Goal: Task Accomplishment & Management: Manage account settings

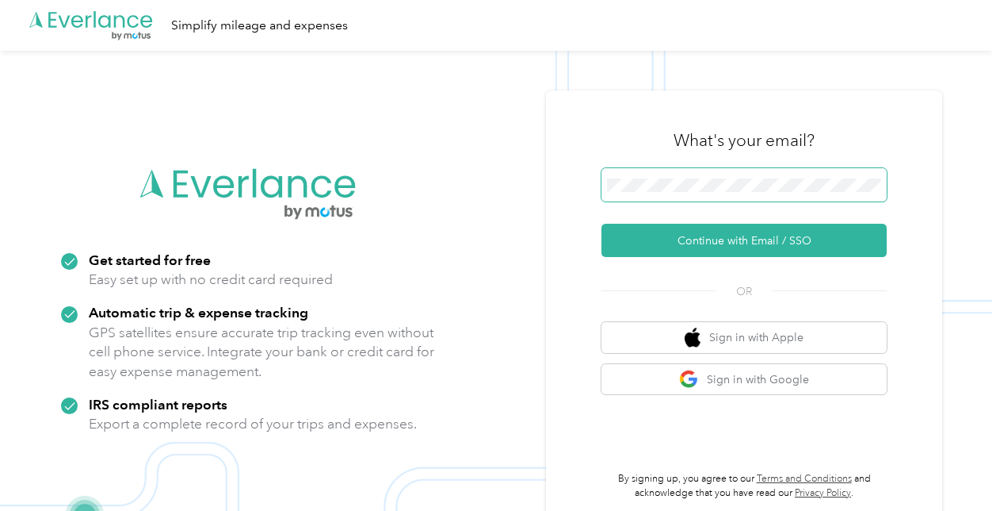
click at [651, 174] on span at bounding box center [744, 184] width 285 height 33
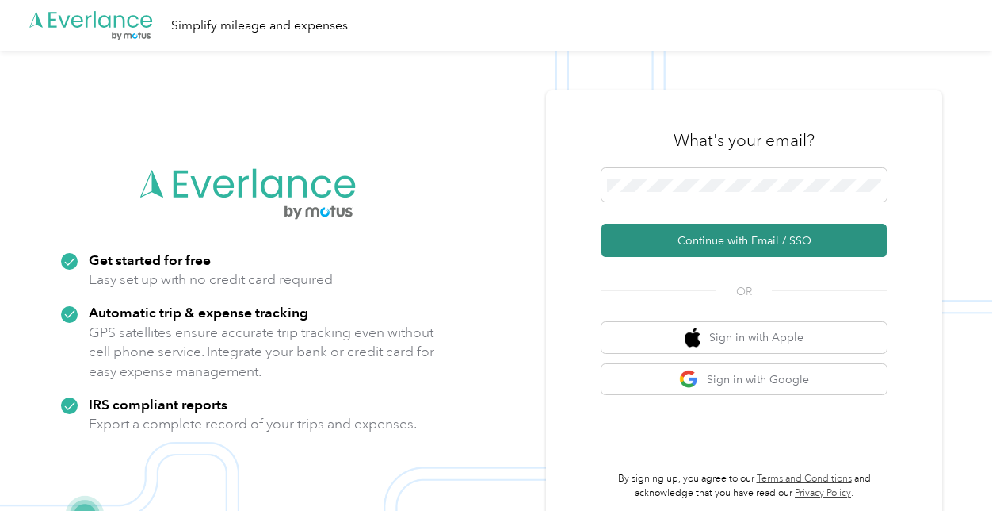
click at [679, 246] on button "Continue with Email / SSO" at bounding box center [744, 240] width 285 height 33
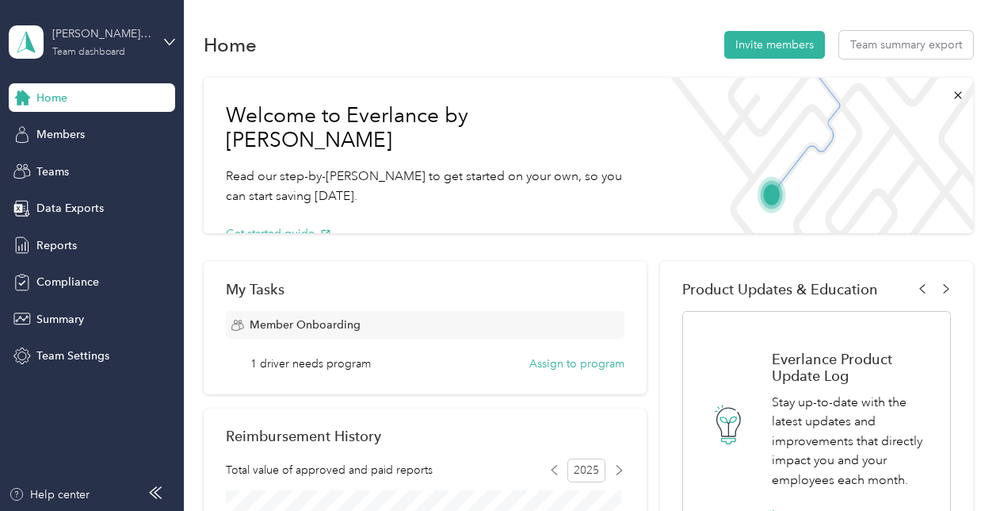
click at [84, 44] on div "kristy.hecht@graybar.com Team dashboard" at bounding box center [101, 41] width 99 height 32
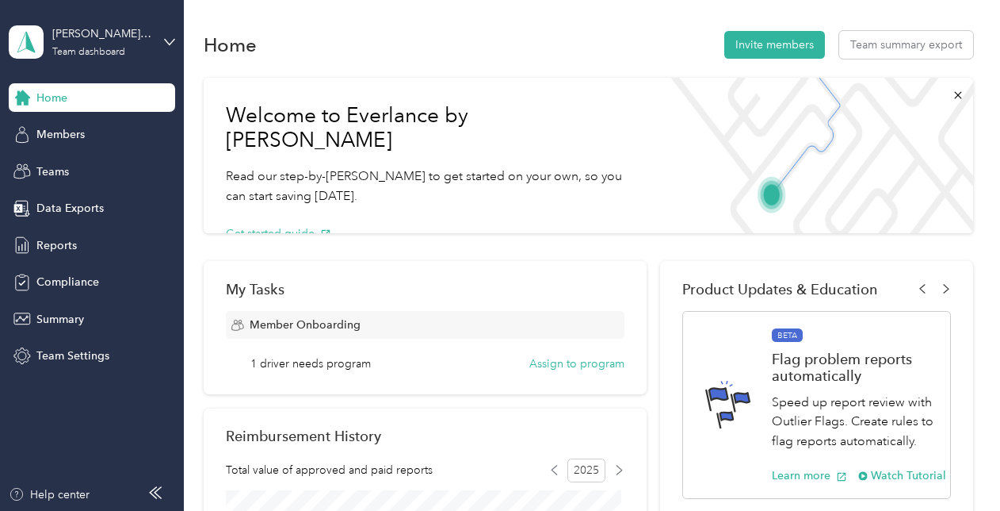
click at [526, 42] on div "Home Invite members Team summary export" at bounding box center [589, 44] width 770 height 33
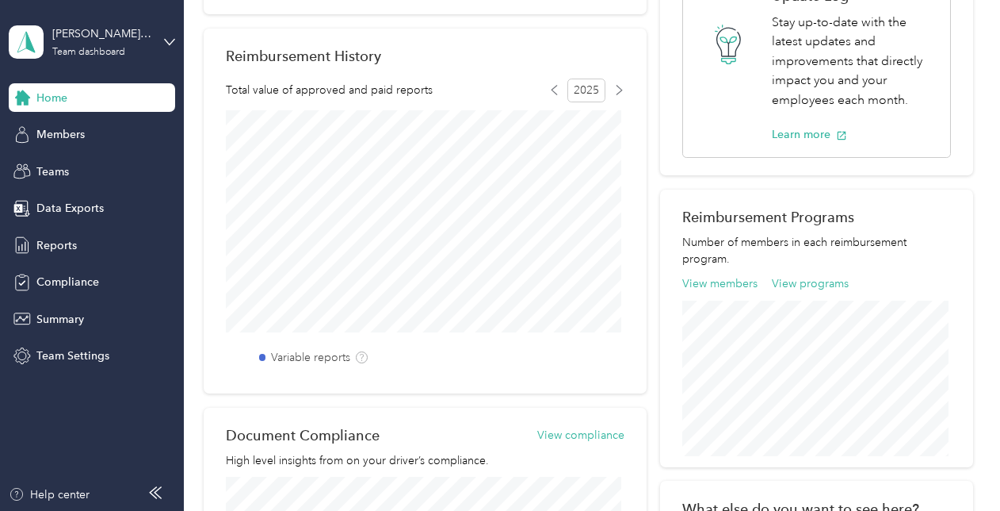
scroll to position [501, 0]
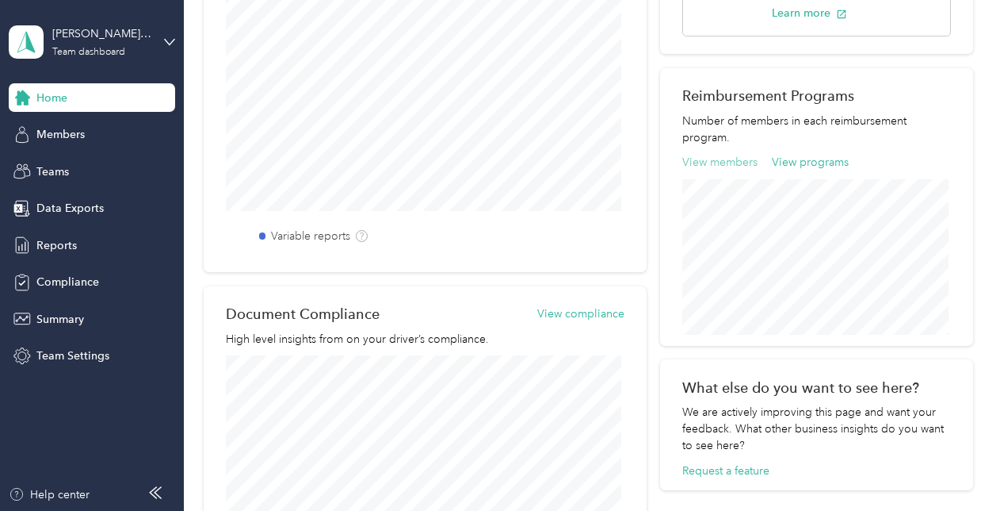
click at [700, 159] on button "View members" at bounding box center [720, 162] width 75 height 17
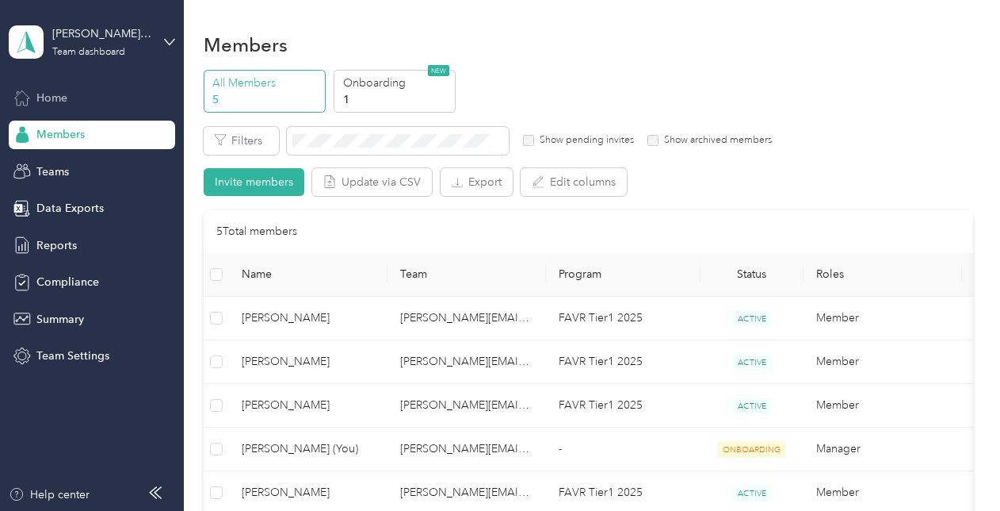
click at [49, 105] on span "Home" at bounding box center [51, 98] width 31 height 17
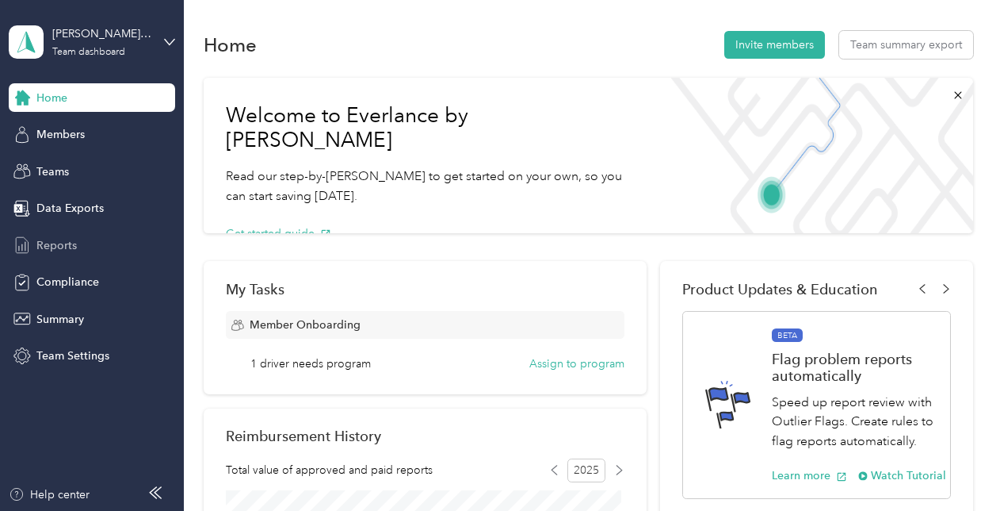
click at [67, 256] on div "Reports" at bounding box center [92, 245] width 166 height 29
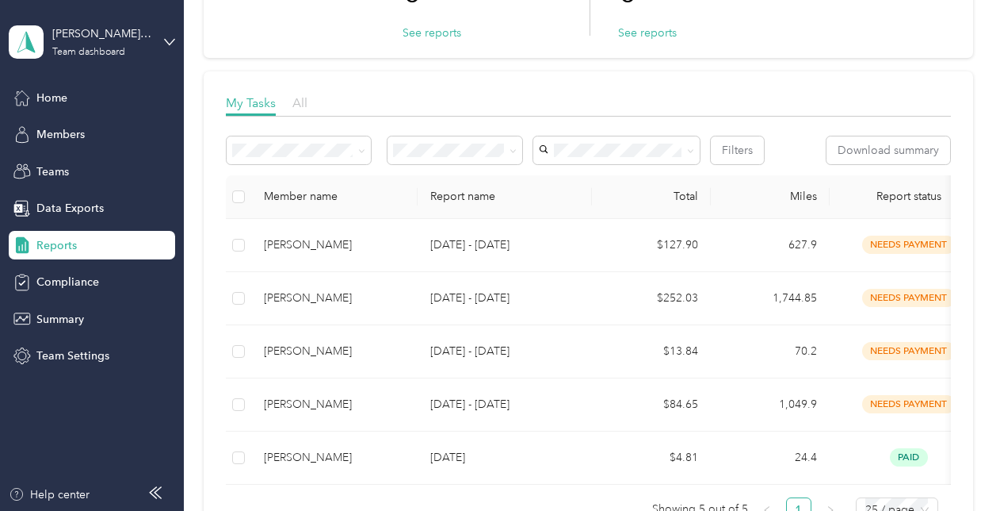
click at [301, 99] on span "All" at bounding box center [300, 102] width 15 height 15
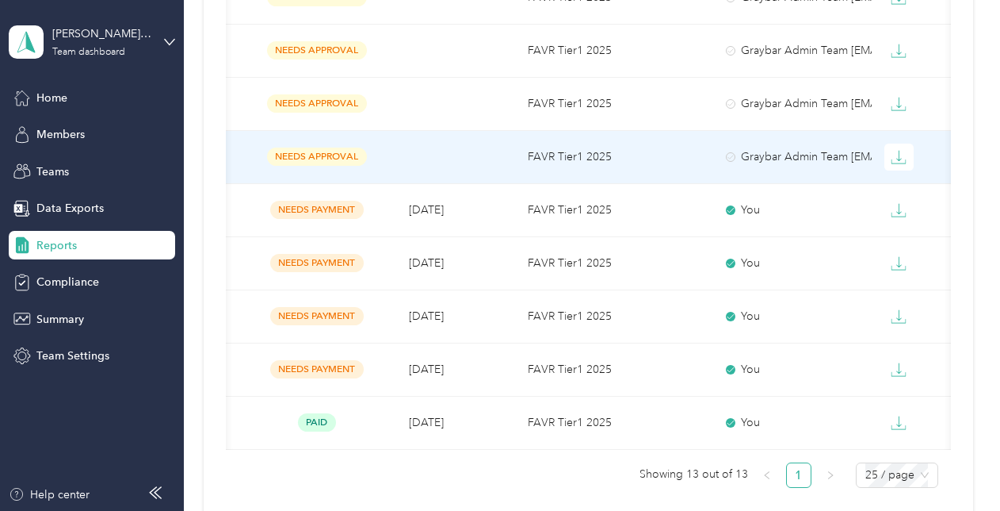
scroll to position [801, 0]
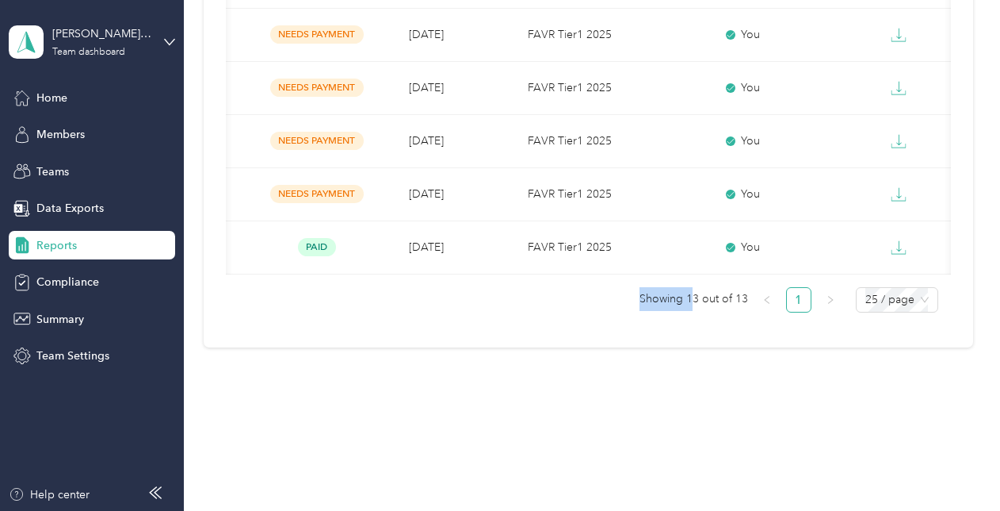
drag, startPoint x: 690, startPoint y: 276, endPoint x: 549, endPoint y: 274, distance: 140.3
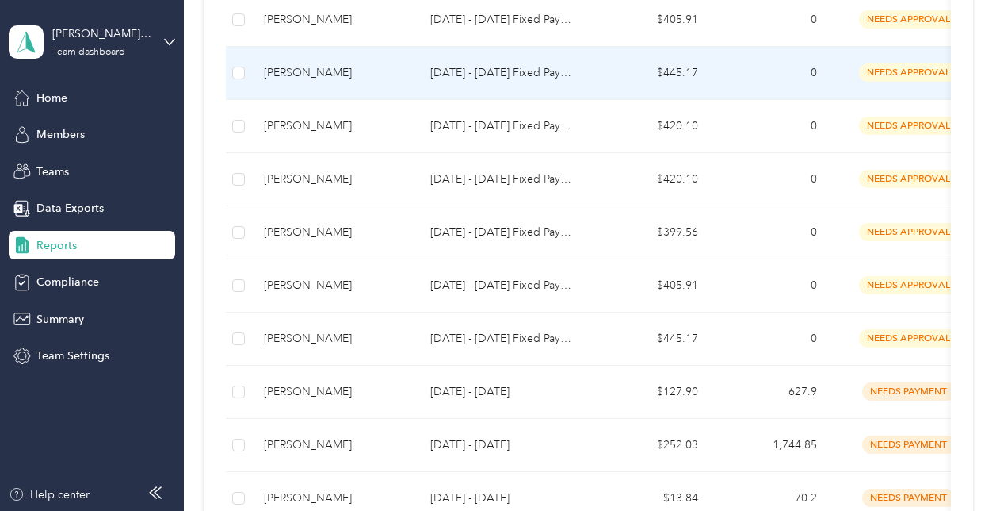
scroll to position [634, 0]
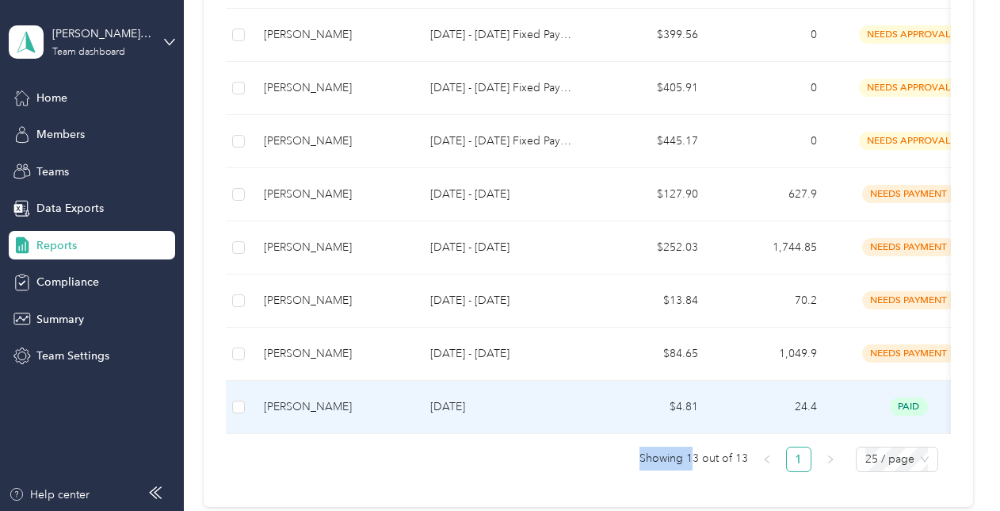
drag, startPoint x: 504, startPoint y: 427, endPoint x: 913, endPoint y: 429, distance: 409.1
click at [40, 8] on section "kristy.hecht@graybar.com Team dashboard Home Members Teams Data Exports Reports…" at bounding box center [496, 255] width 993 height 511
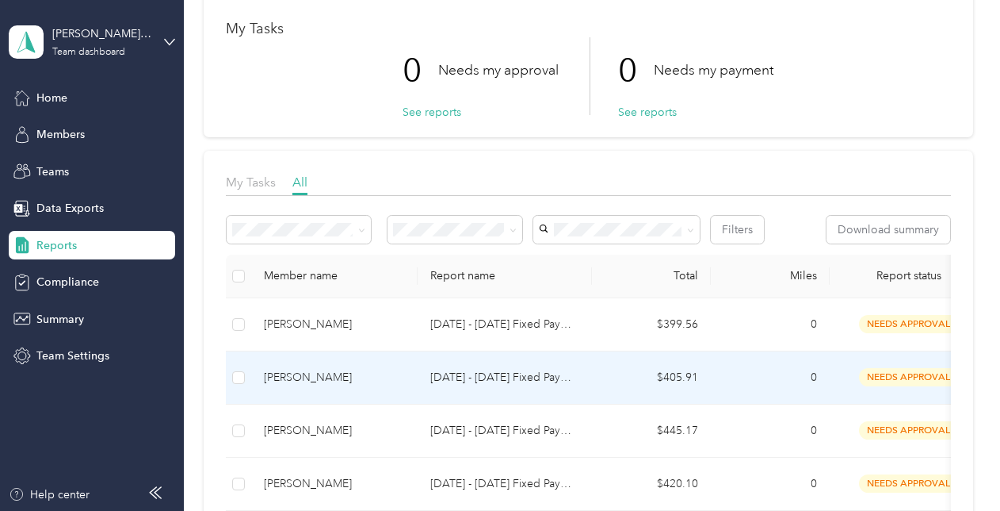
scroll to position [0, 0]
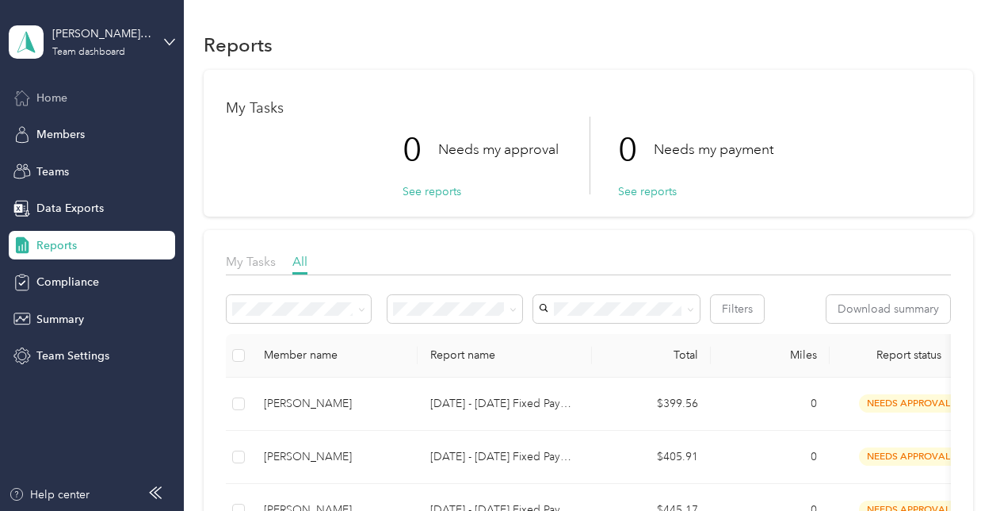
click at [52, 91] on span "Home" at bounding box center [51, 98] width 31 height 17
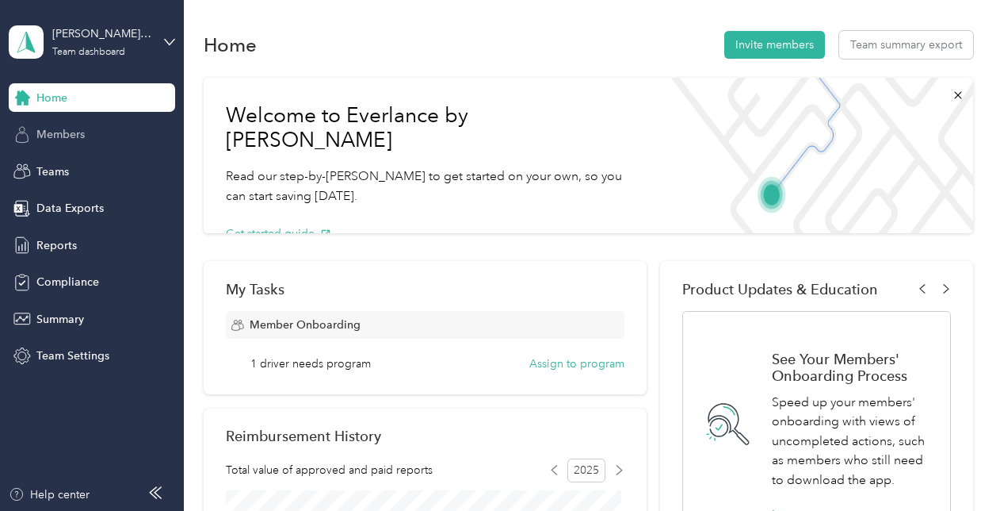
click at [63, 136] on span "Members" at bounding box center [60, 134] width 48 height 17
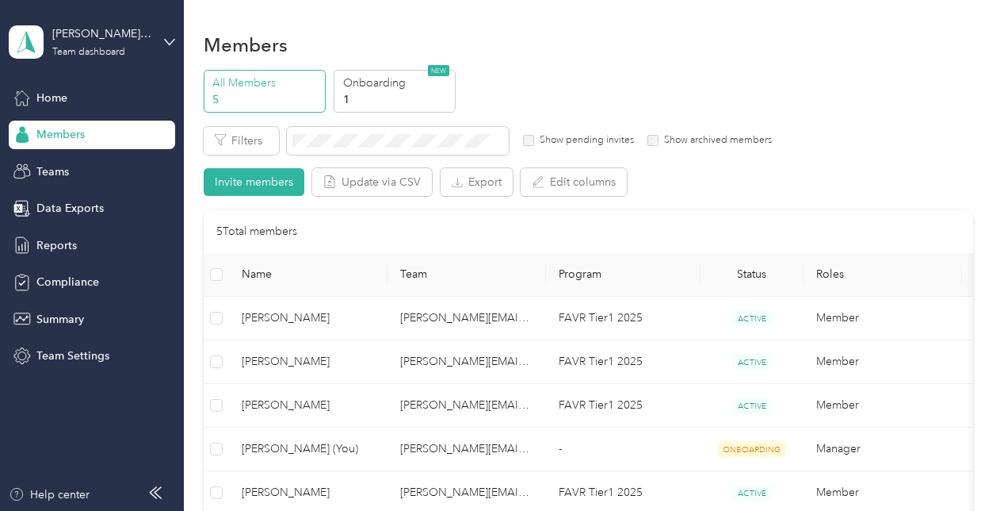
click at [845, 27] on div "Members All Members 5 Onboarding 1 NEW Edit role Edit team Export Selected 0 of…" at bounding box center [588, 332] width 809 height 665
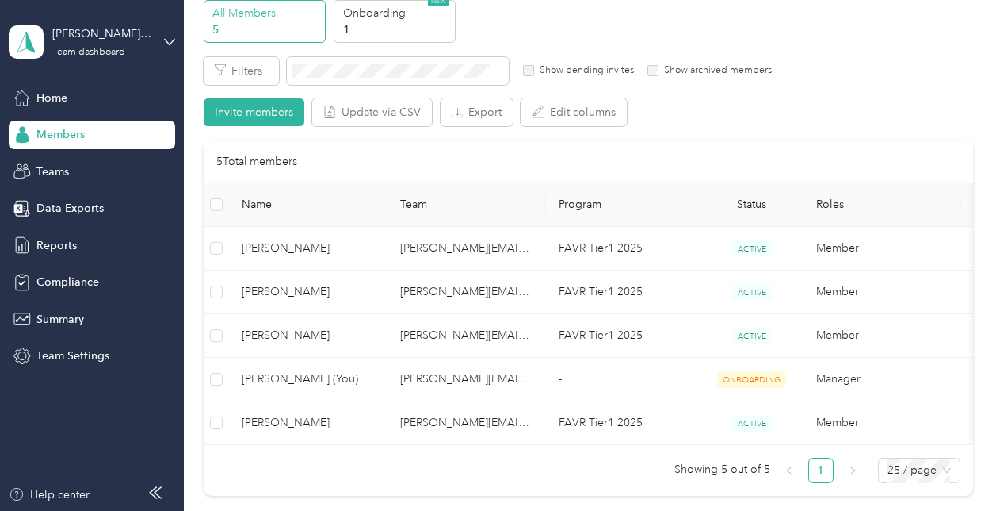
scroll to position [238, 0]
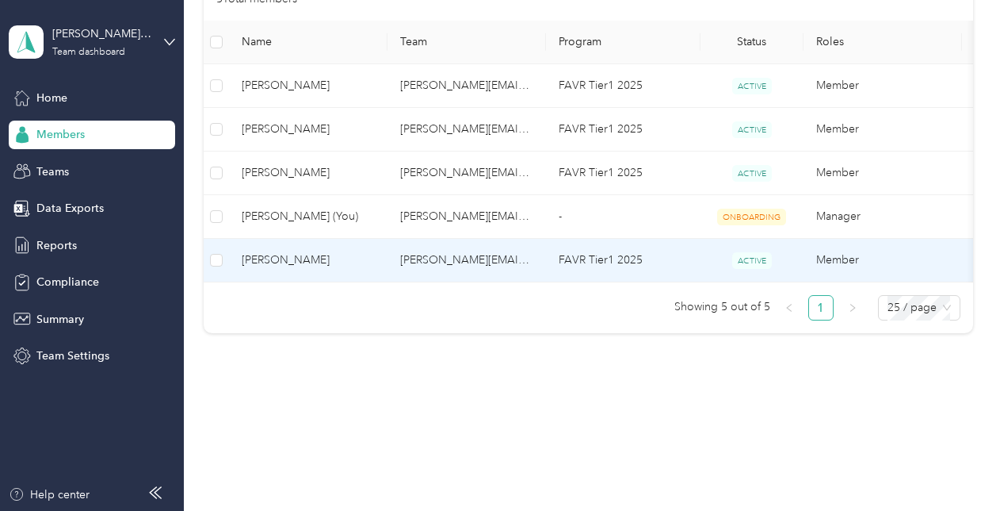
click at [296, 264] on td "John Aguglia" at bounding box center [308, 261] width 159 height 44
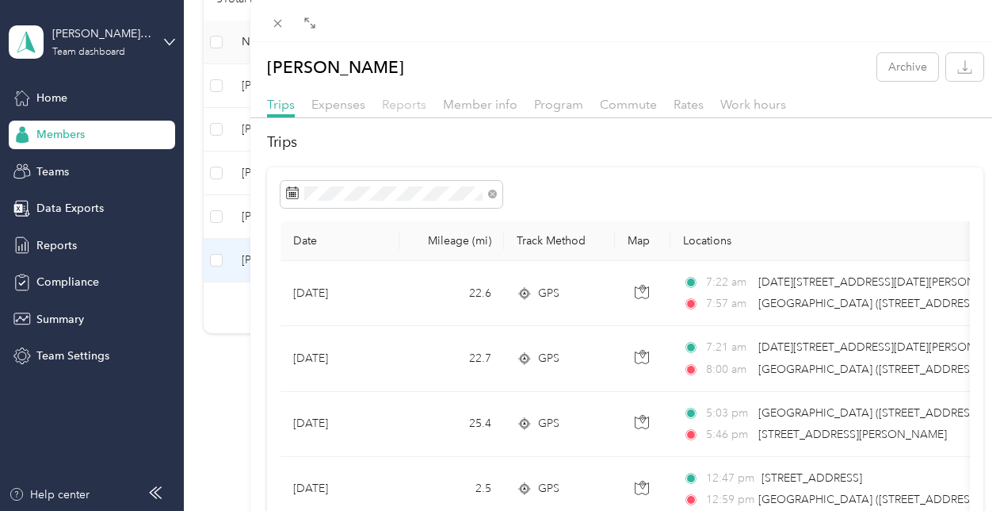
click at [411, 109] on span "Reports" at bounding box center [404, 104] width 44 height 15
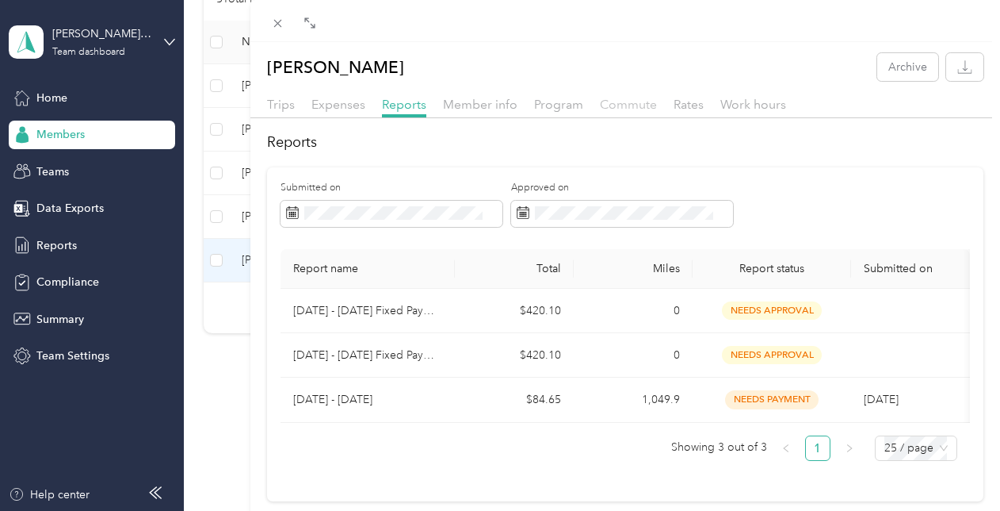
click at [625, 107] on span "Commute" at bounding box center [628, 104] width 57 height 15
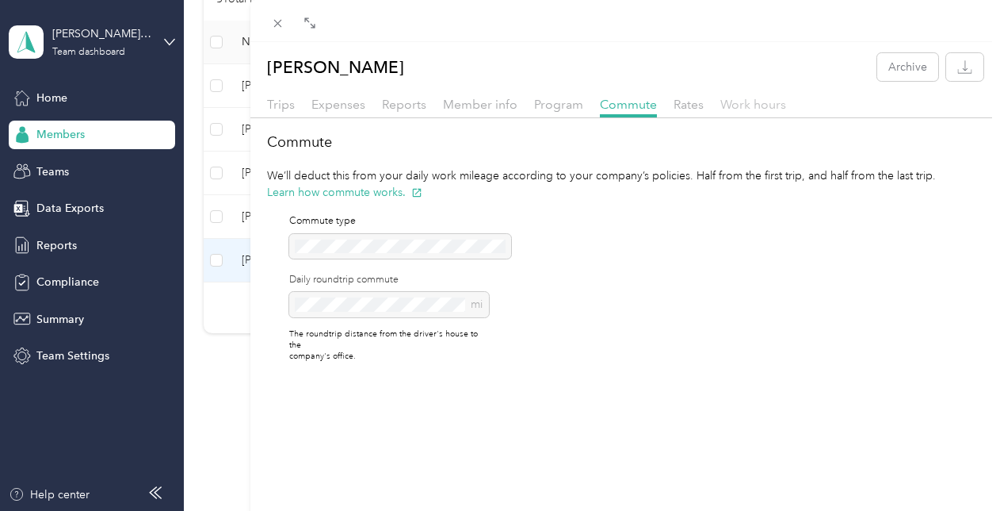
click at [747, 110] on span "Work hours" at bounding box center [754, 104] width 66 height 15
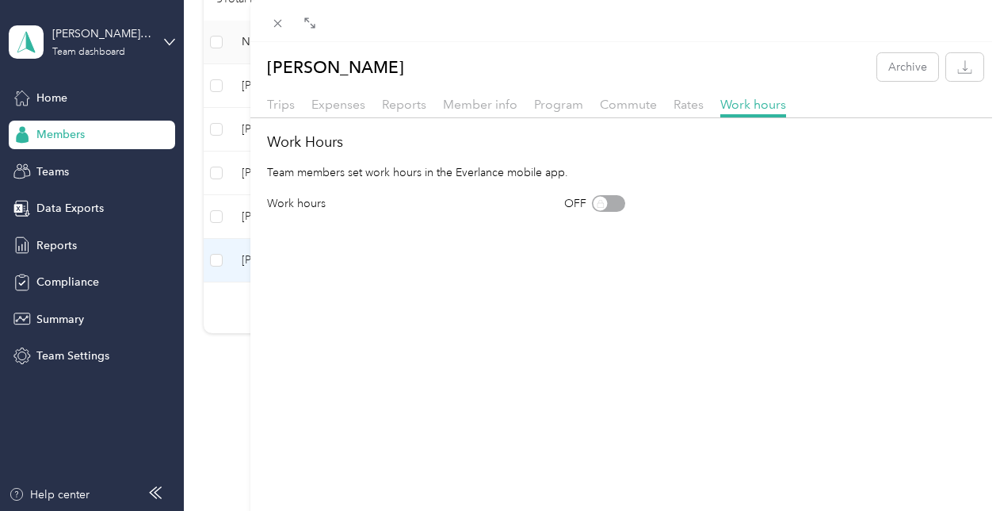
click at [41, 98] on div "John Aguglia Archive Trips Expenses Reports Member info Program Commute Rates W…" at bounding box center [500, 255] width 1000 height 511
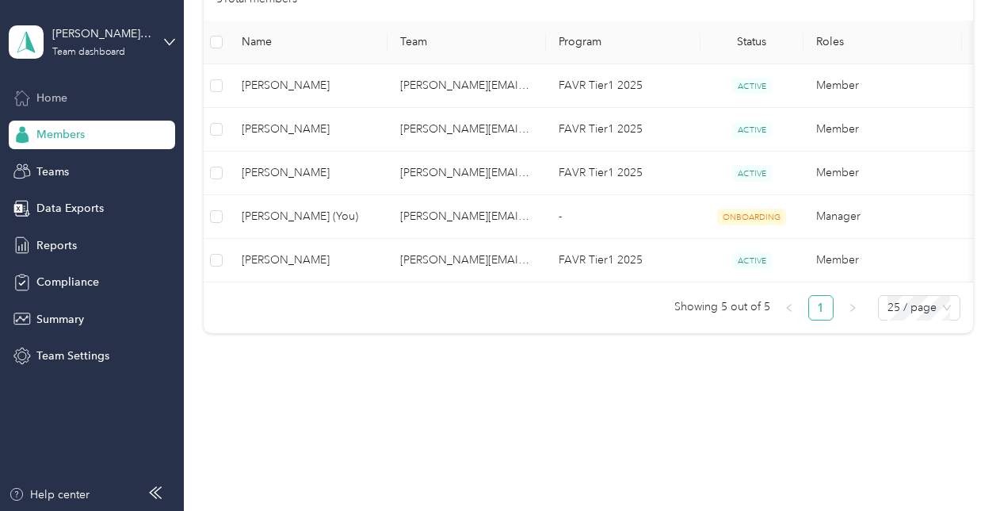
click at [42, 98] on span "Home" at bounding box center [51, 98] width 31 height 17
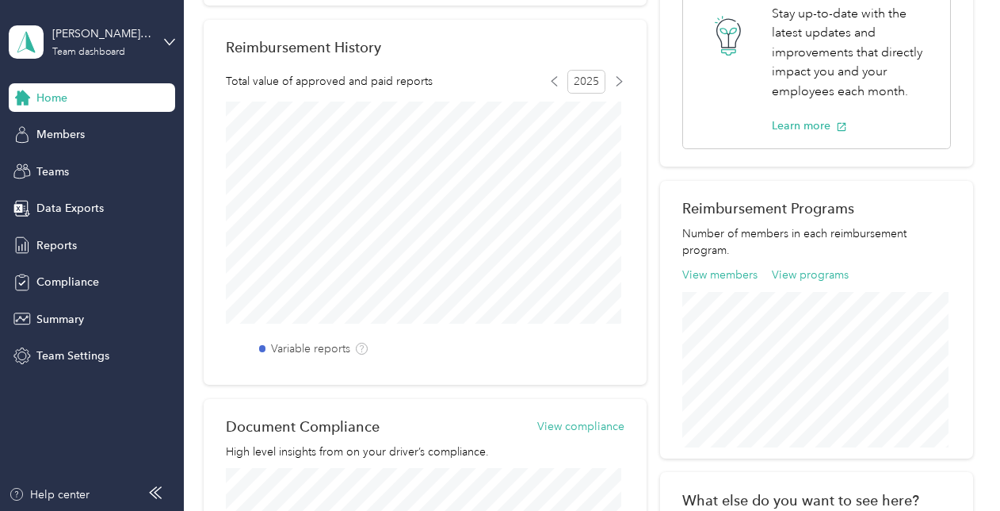
scroll to position [396, 0]
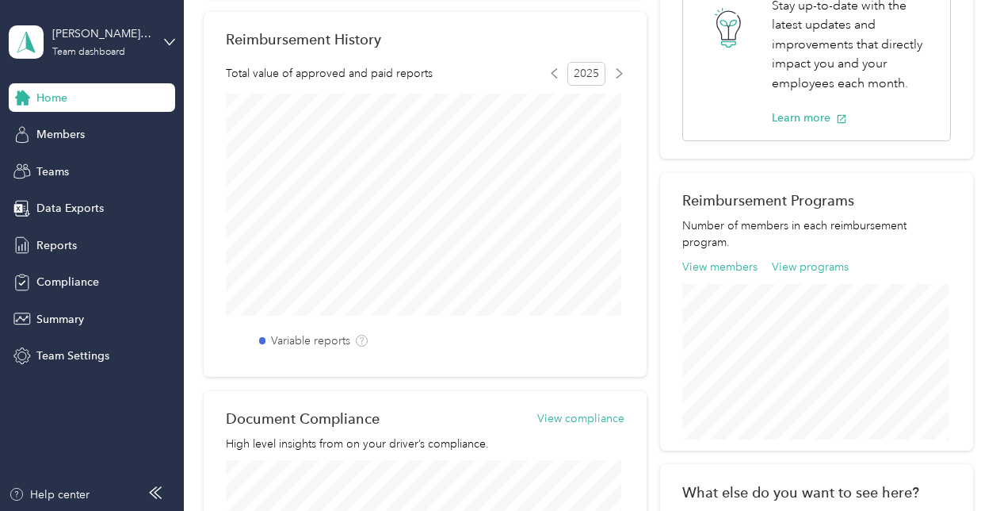
click at [292, 55] on div "Reimbursement History Total value of approved and paid reports 2025 Variable re…" at bounding box center [425, 194] width 443 height 365
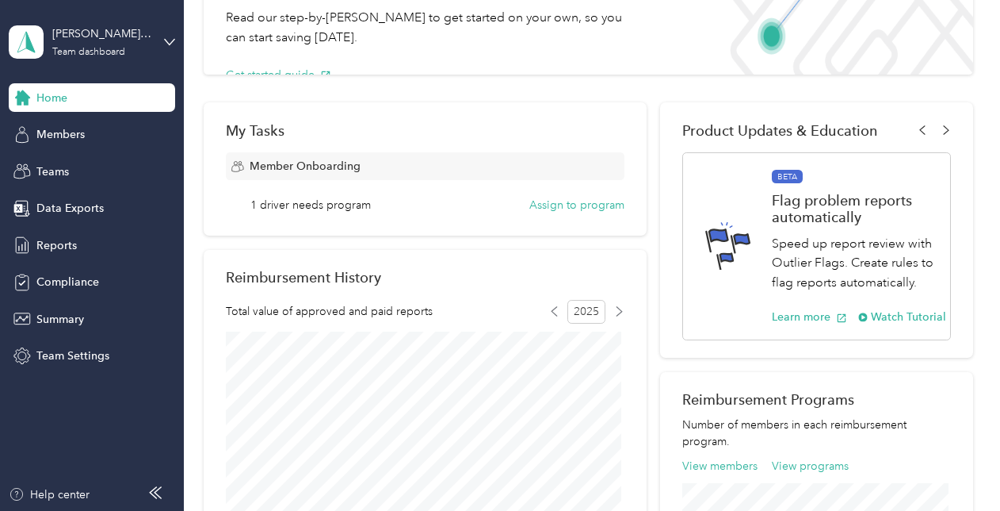
scroll to position [0, 0]
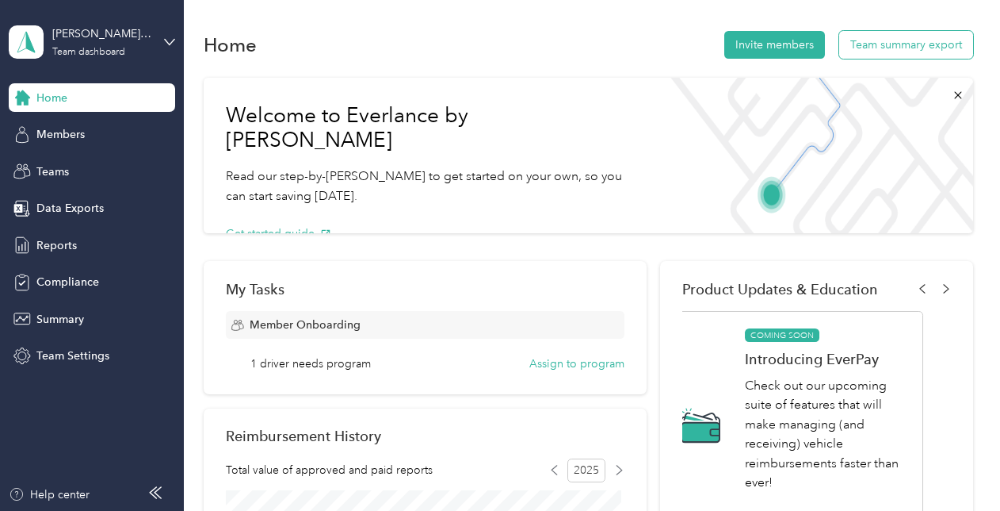
click at [886, 46] on button "Team summary export" at bounding box center [907, 45] width 134 height 28
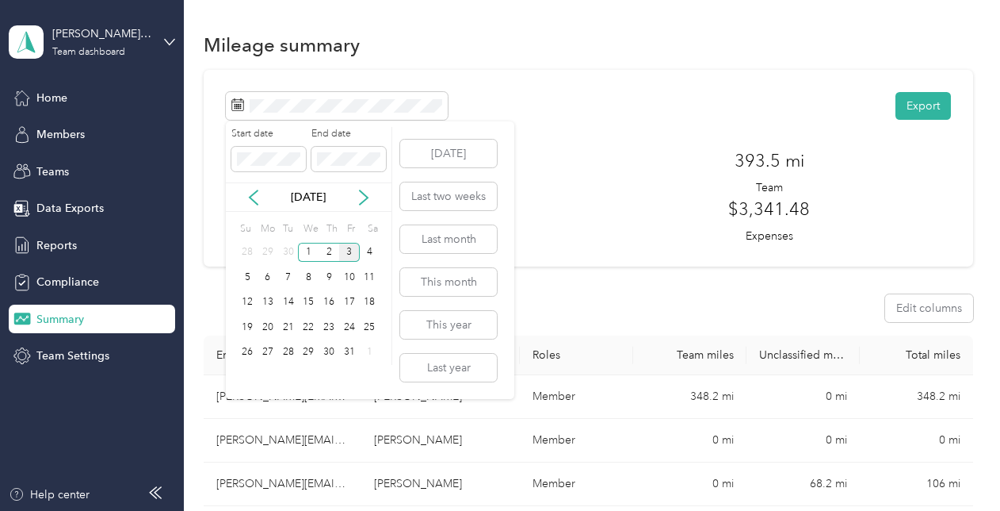
click at [244, 195] on div "Oct 2025" at bounding box center [309, 197] width 166 height 17
click at [252, 196] on icon at bounding box center [254, 197] width 16 height 16
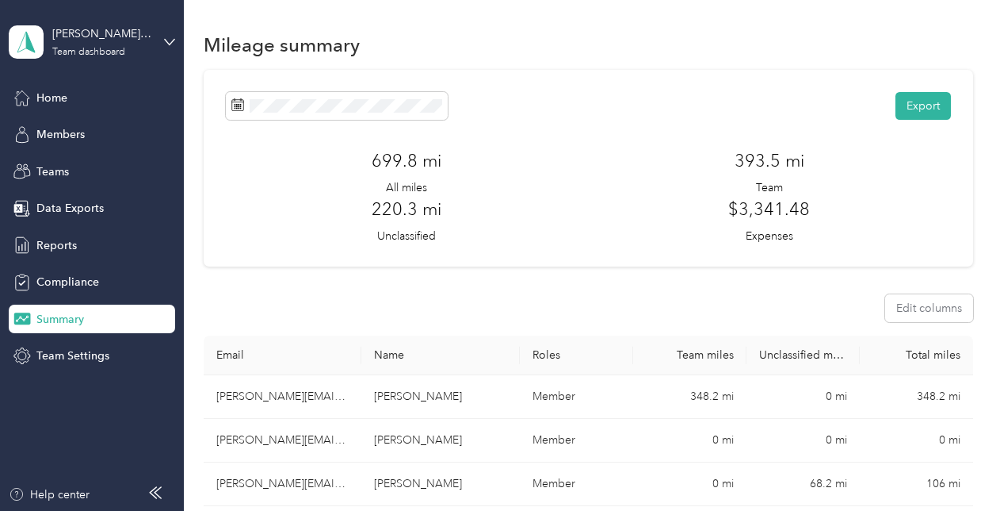
click at [548, 129] on div "Export 699.8 mi All miles 393.5 mi Team 220.3 mi Unclassified $3,341.48 Expenses" at bounding box center [588, 168] width 725 height 152
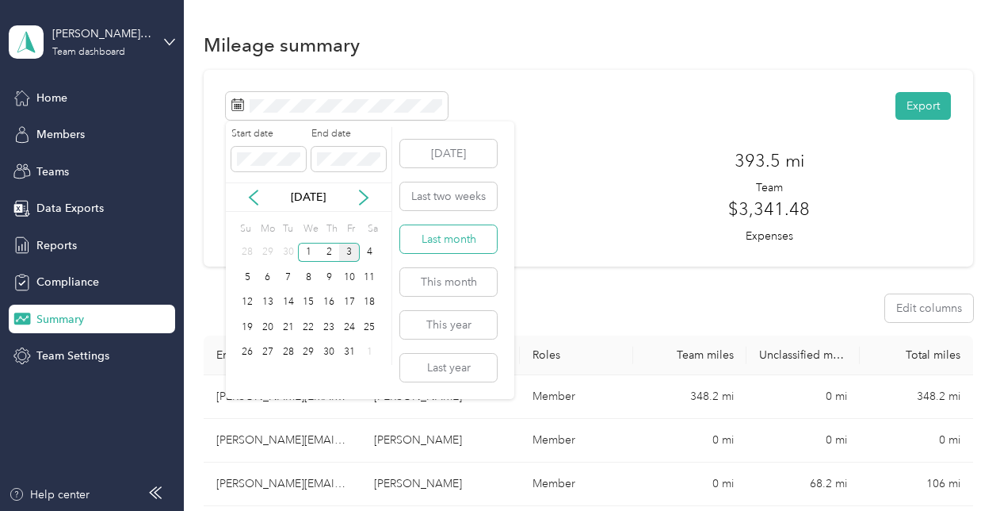
click at [460, 249] on button "Last month" at bounding box center [448, 239] width 97 height 28
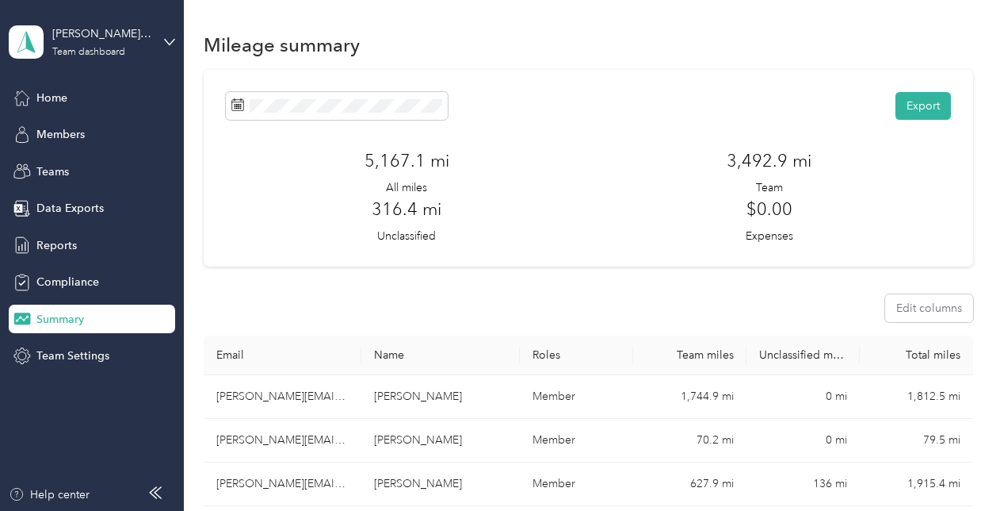
scroll to position [317, 0]
